Goal: Transaction & Acquisition: Book appointment/travel/reservation

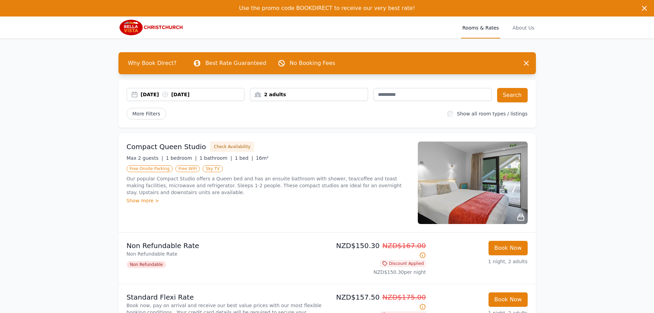
click at [160, 91] on div "[DATE] [DATE]" at bounding box center [193, 94] width 104 height 7
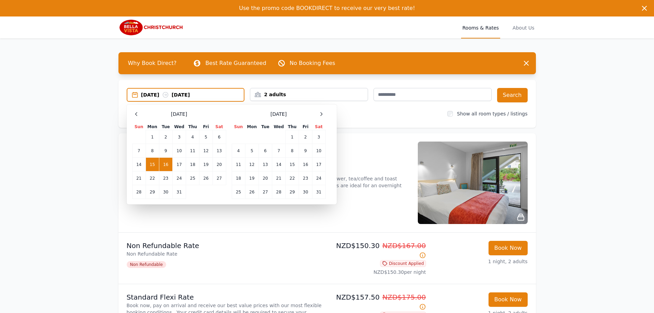
click at [135, 112] on icon at bounding box center [136, 113] width 5 height 5
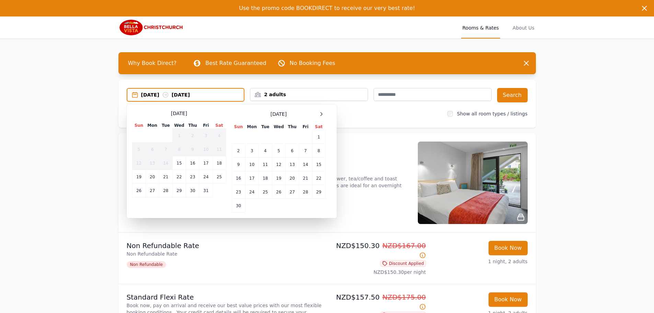
click at [194, 176] on td "23" at bounding box center [192, 177] width 13 height 14
click at [276, 92] on div "2 adults" at bounding box center [308, 94] width 117 height 7
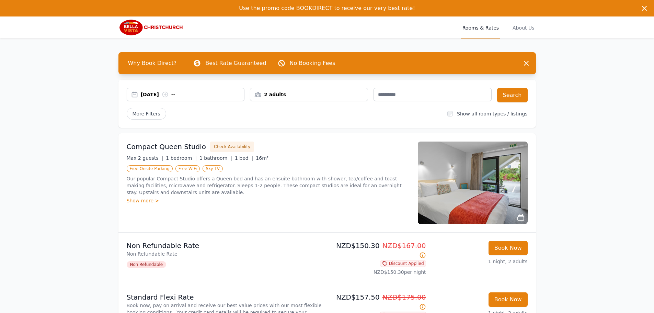
click at [192, 96] on div "[DATE] --" at bounding box center [193, 94] width 104 height 7
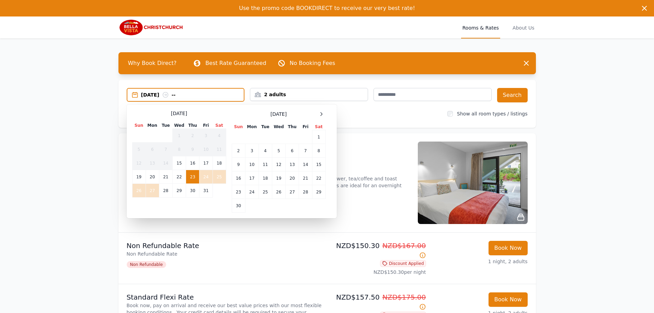
click at [155, 194] on td "27" at bounding box center [152, 191] width 13 height 14
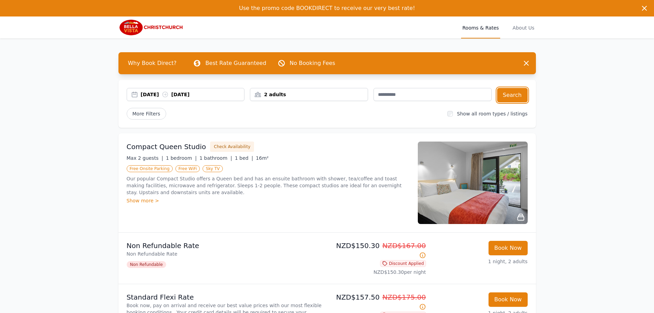
click at [505, 99] on button "Search" at bounding box center [512, 95] width 31 height 14
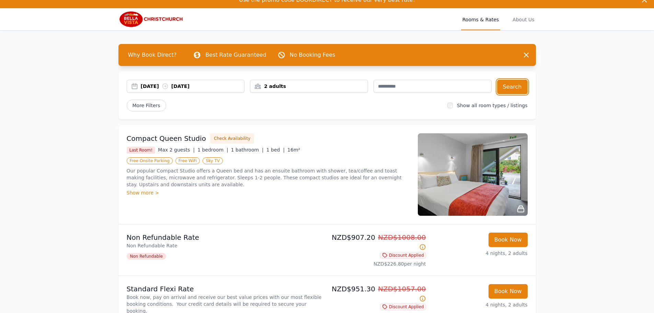
scroll to position [34, 0]
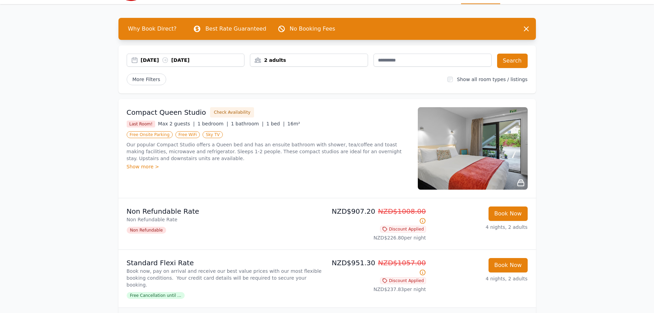
click at [148, 166] on div "Show more >" at bounding box center [268, 166] width 283 height 7
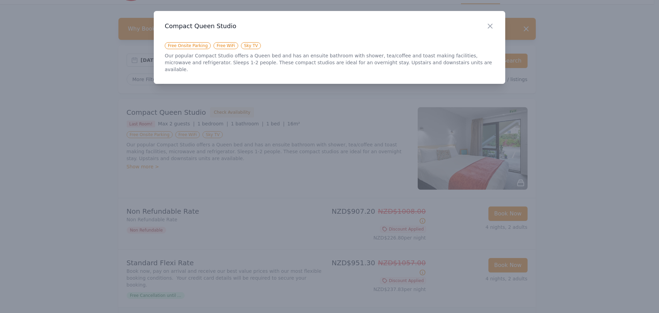
click at [491, 26] on icon "button" at bounding box center [490, 26] width 4 height 4
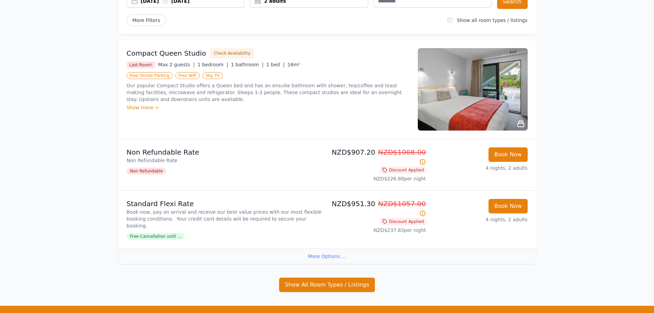
scroll to position [0, 0]
